Goal: Communication & Community: Answer question/provide support

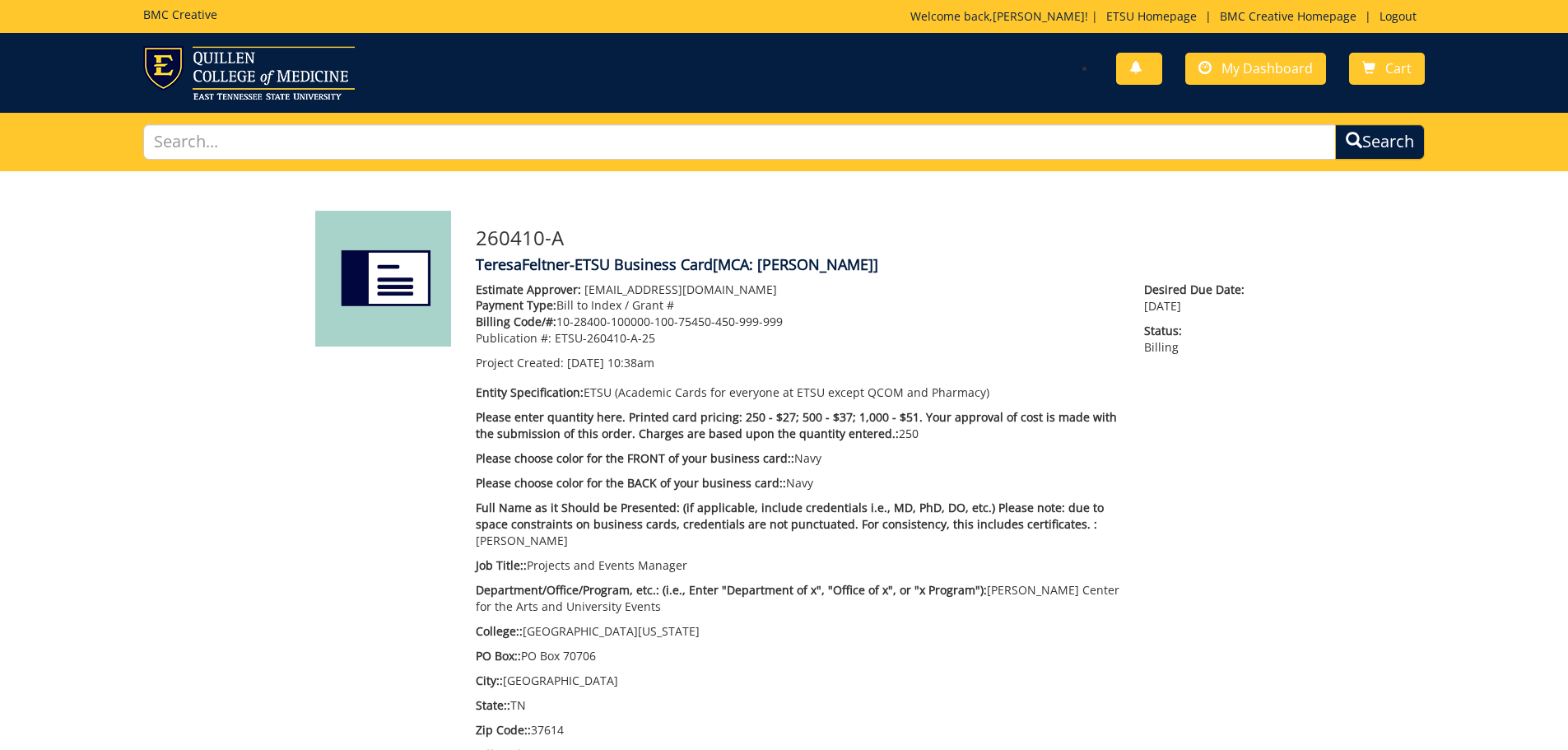
scroll to position [1746, 0]
click at [1263, 61] on span "My Dashboard" at bounding box center [1266, 68] width 92 height 18
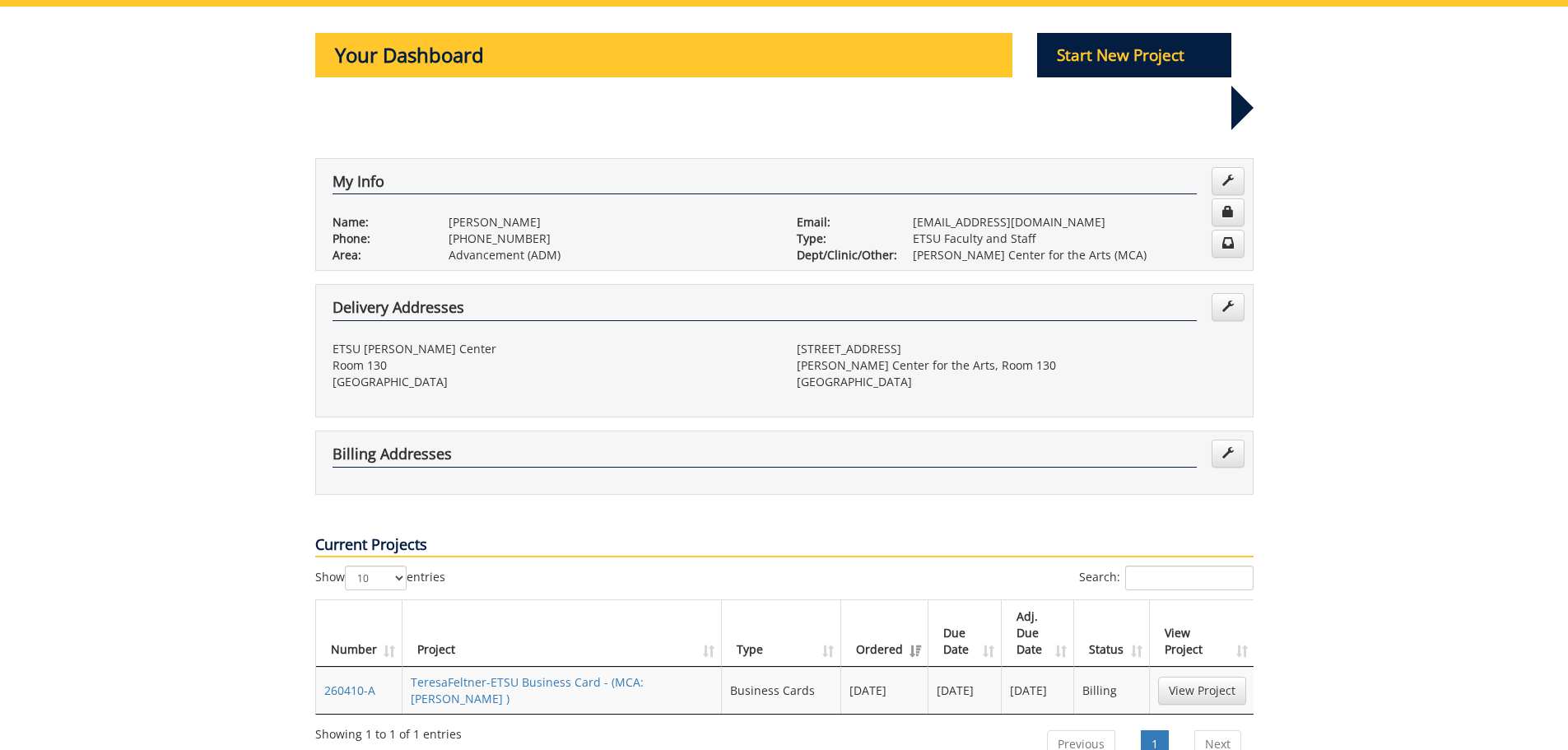
scroll to position [247, 0]
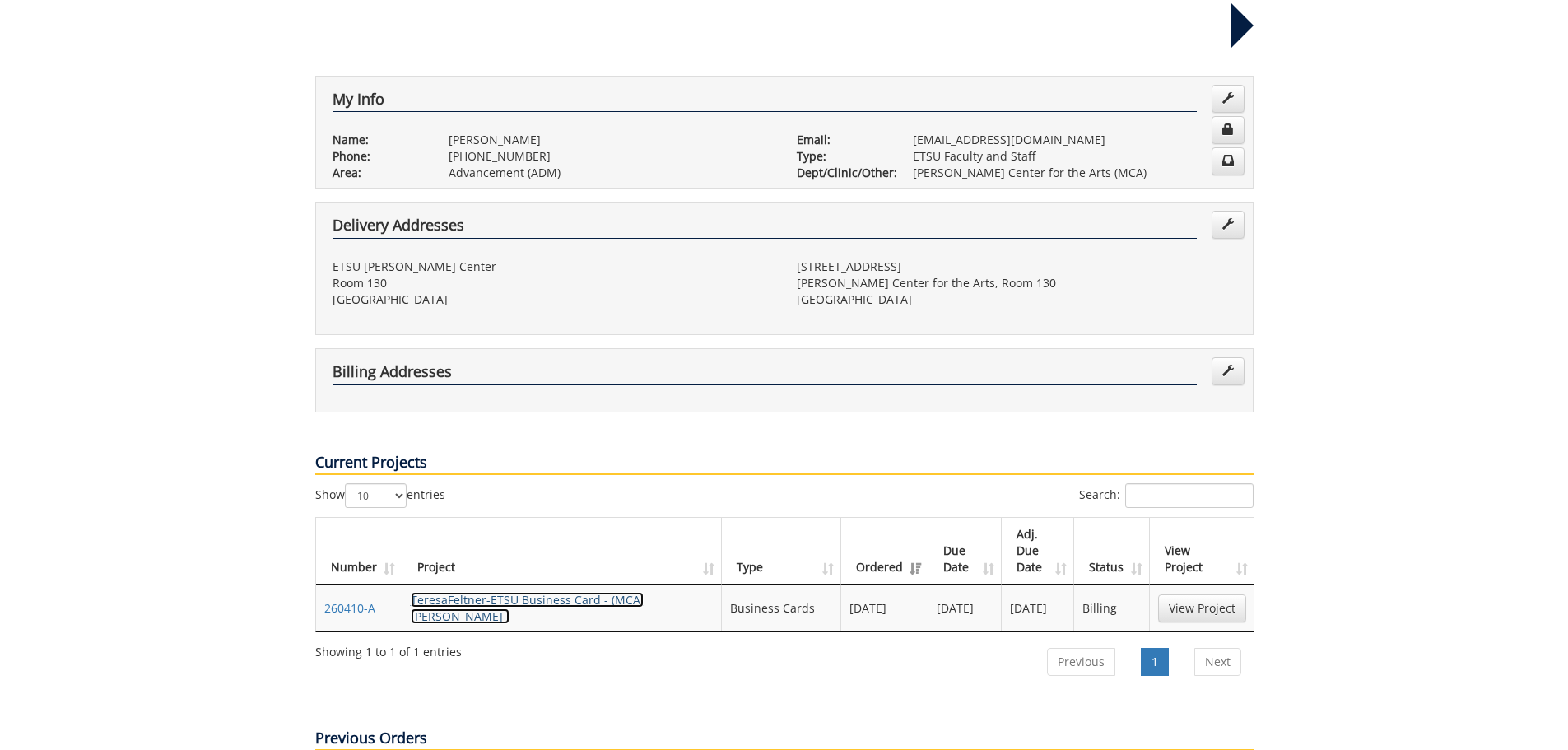
click at [557, 592] on link "TeresaFeltner-ETSU Business Card - (MCA: [PERSON_NAME] )" at bounding box center [526, 608] width 233 height 32
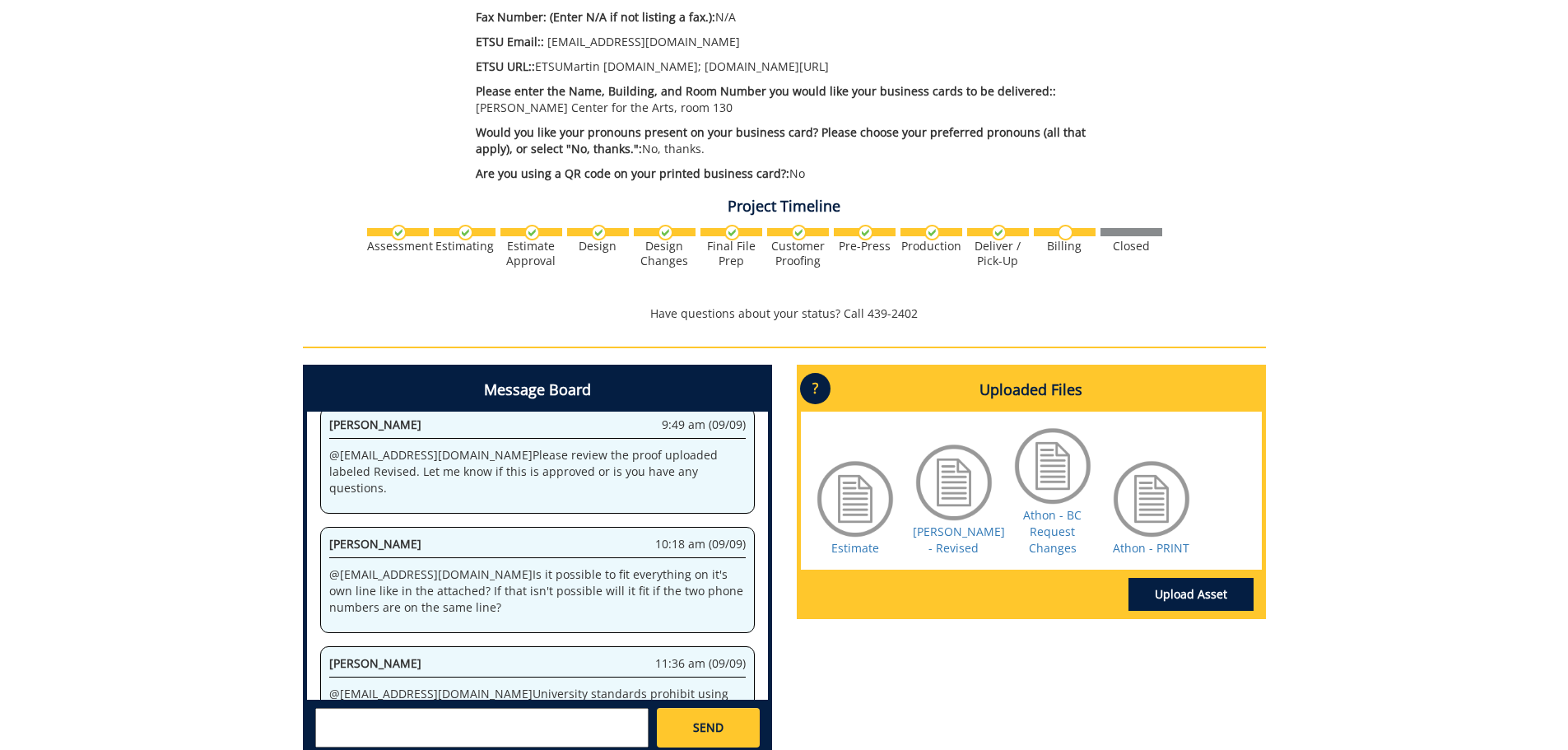
scroll to position [951, 0]
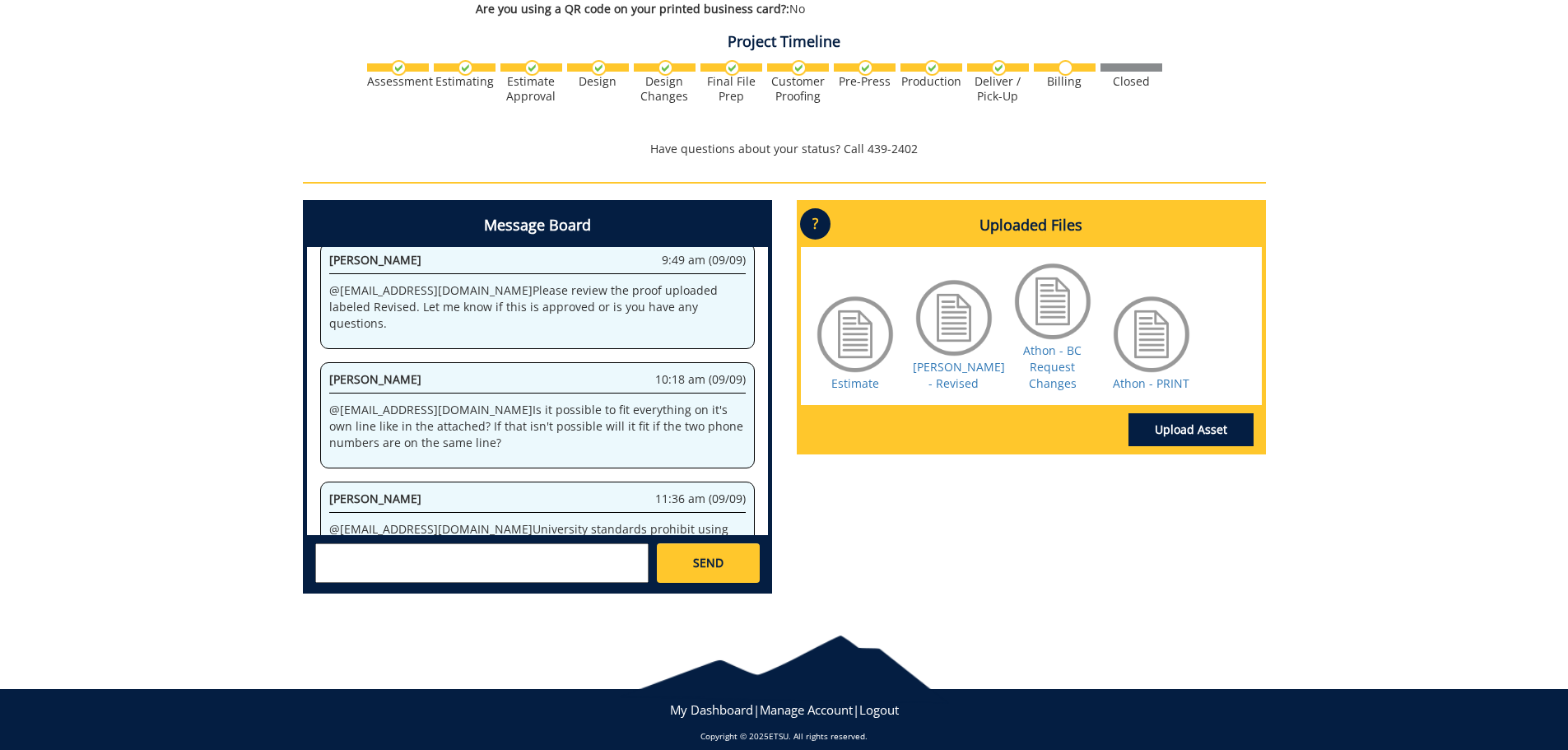
click at [609, 545] on textarea at bounding box center [482, 562] width 333 height 40
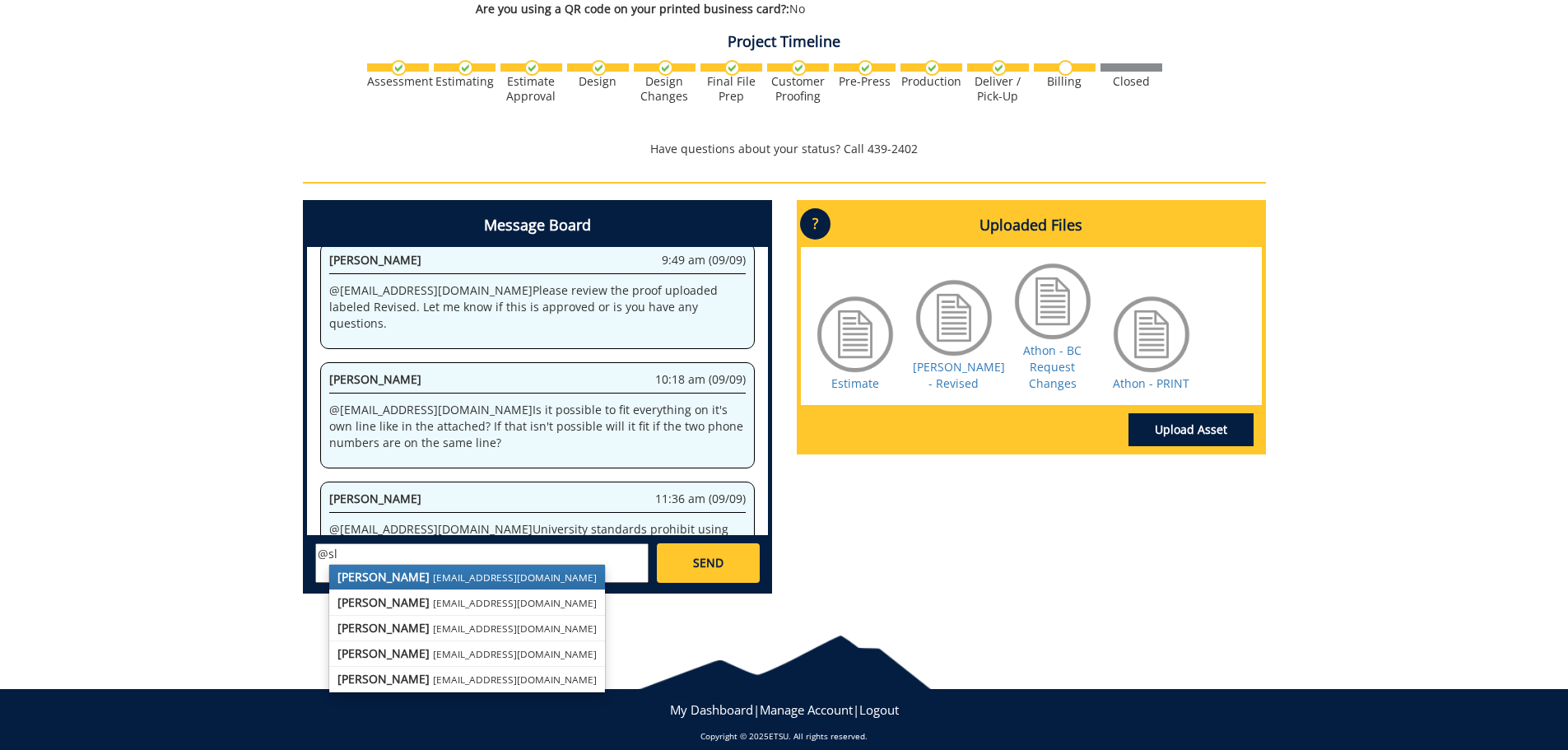
click at [459, 570] on small "[EMAIL_ADDRESS][DOMAIN_NAME]" at bounding box center [515, 577] width 164 height 13
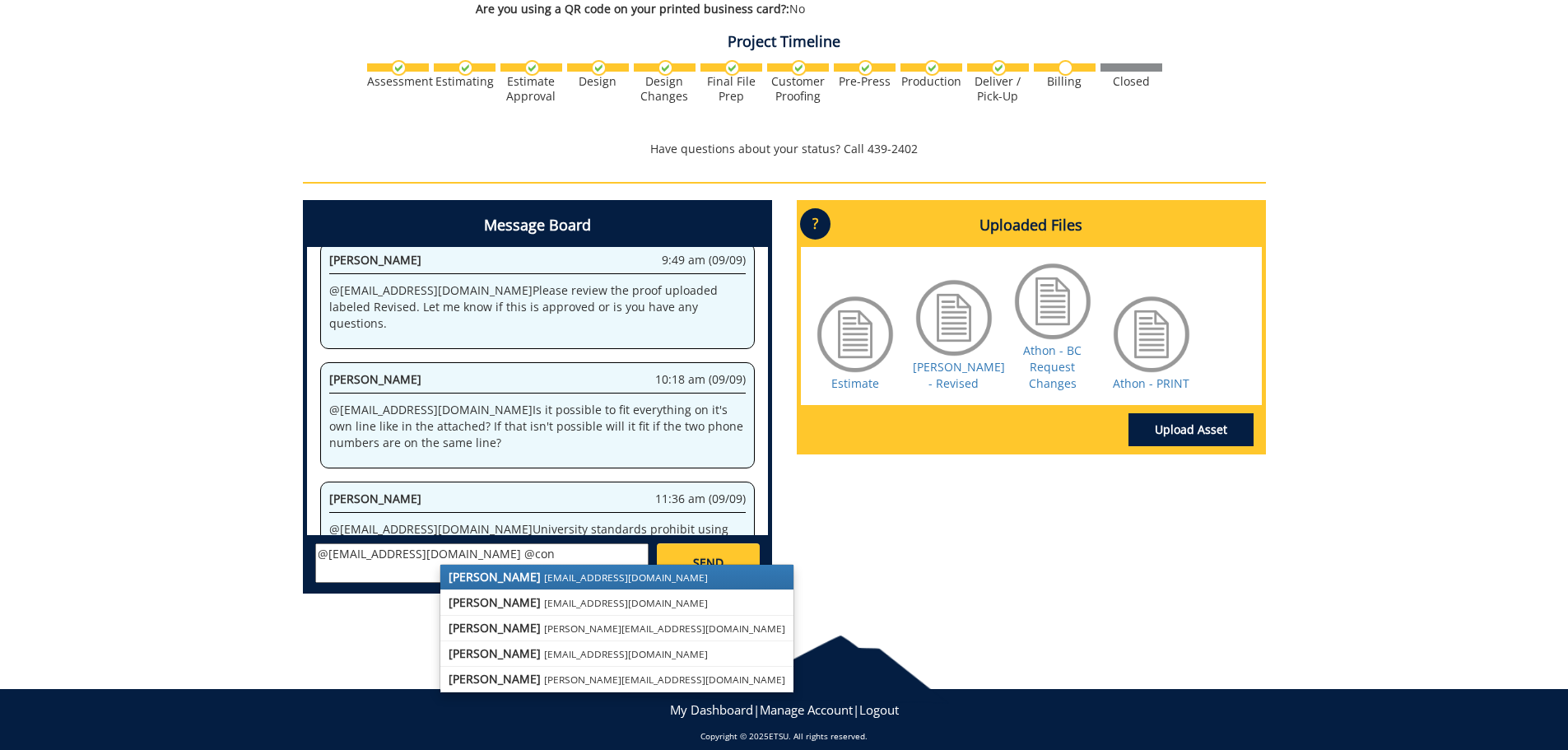
click at [459, 568] on strong "[PERSON_NAME]" at bounding box center [494, 576] width 92 height 16
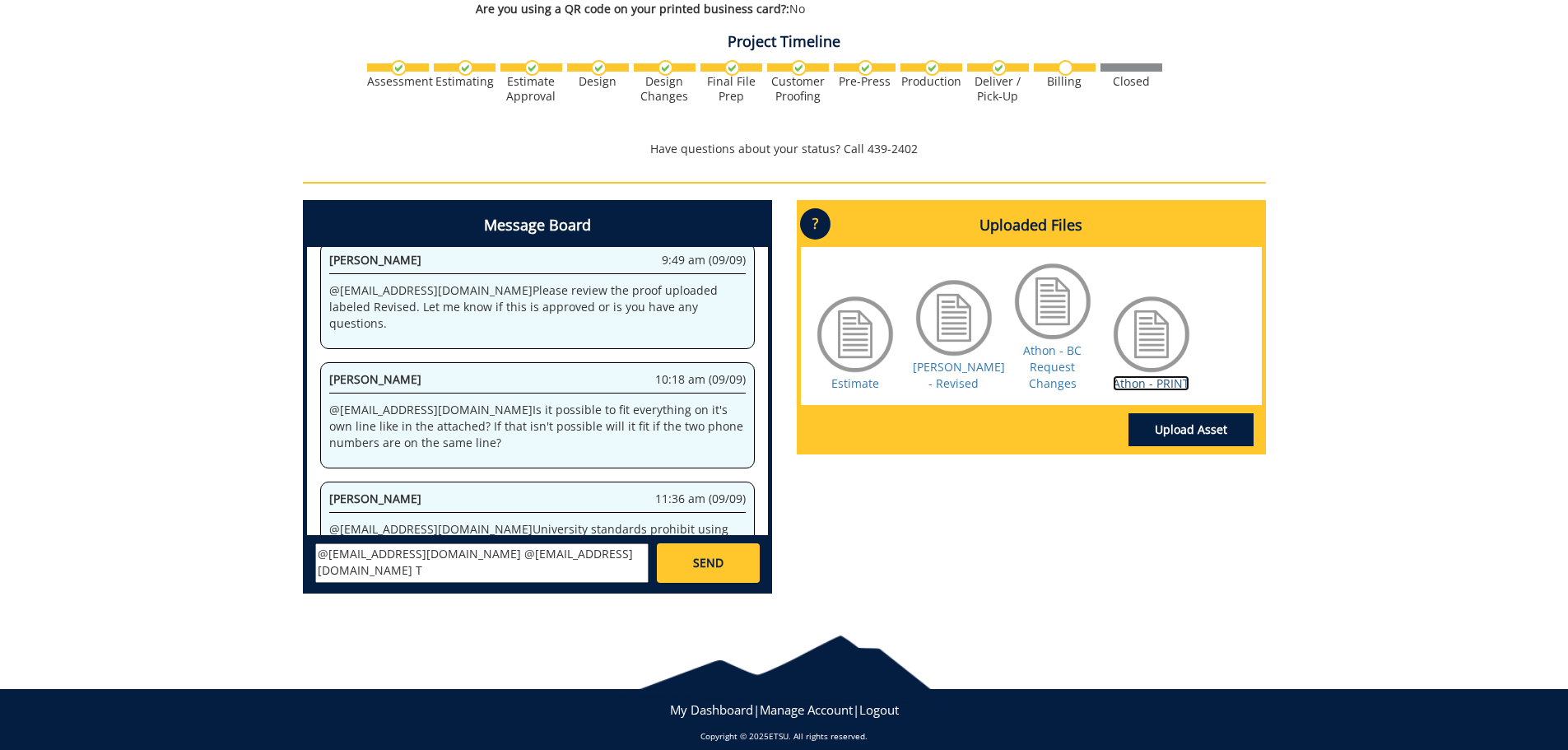
click at [1162, 375] on link "Athon - PRINT" at bounding box center [1150, 383] width 77 height 16
click at [556, 543] on textarea "@[EMAIL_ADDRESS][DOMAIN_NAME] @[EMAIL_ADDRESS][DOMAIN_NAME] T" at bounding box center [482, 562] width 333 height 40
type textarea "@[EMAIL_ADDRESS][DOMAIN_NAME] @[EMAIL_ADDRESS][DOMAIN_NAME] The last file is go…"
click at [707, 555] on span "SEND" at bounding box center [708, 563] width 30 height 17
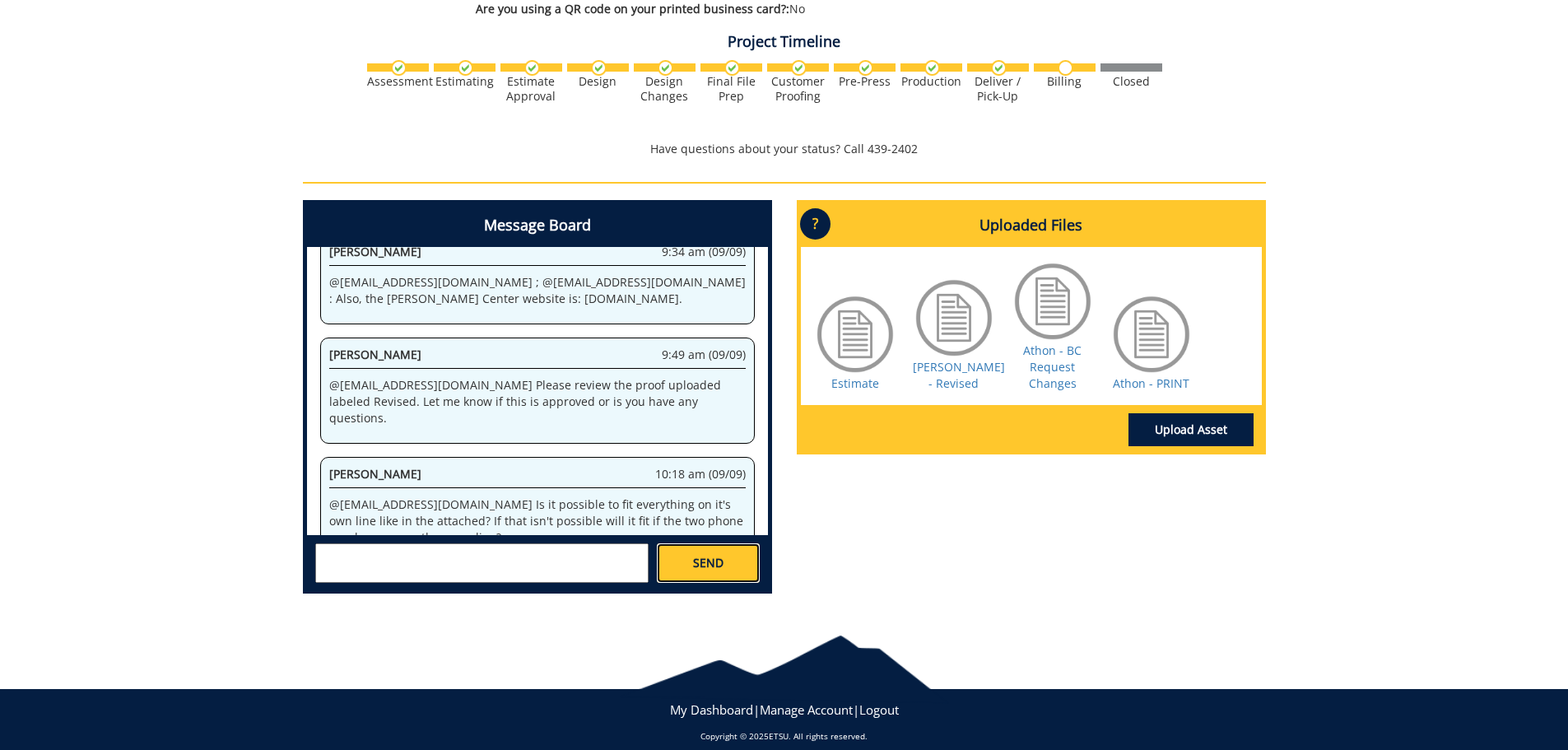
scroll to position [10341, 0]
